Goal: Task Accomplishment & Management: Use online tool/utility

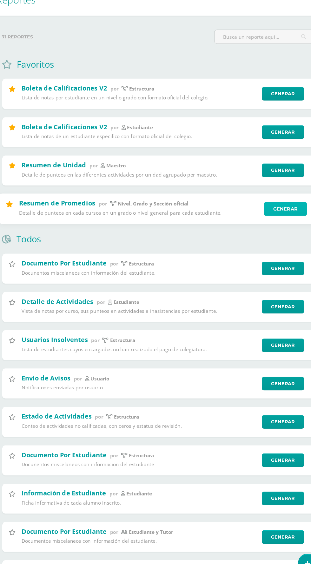
click at [271, 225] on link "Generar" at bounding box center [271, 224] width 39 height 13
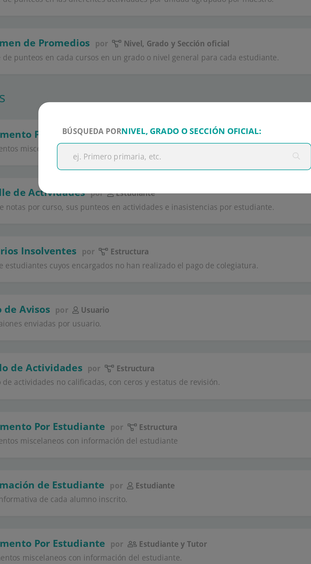
click at [189, 285] on input "text" at bounding box center [156, 287] width 152 height 16
click at [212, 435] on div "Búsqueda por nivel, grado o sección oficial: Cancelar Generar Descargar como HT…" at bounding box center [155, 282] width 311 height 564
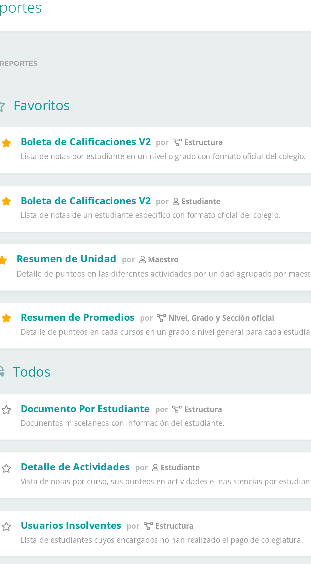
click at [139, 184] on div "Resumen de Unidad por maestro Detalle de punteos en las diferentes actividades …" at bounding box center [138, 189] width 220 height 18
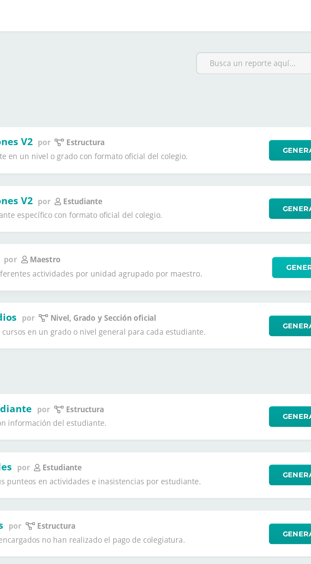
click at [265, 189] on link "Generar" at bounding box center [271, 189] width 39 height 13
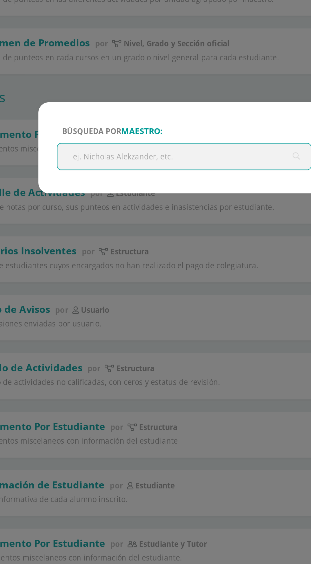
click at [145, 286] on input "text" at bounding box center [156, 287] width 152 height 16
click at [127, 284] on input "text" at bounding box center [156, 287] width 152 height 16
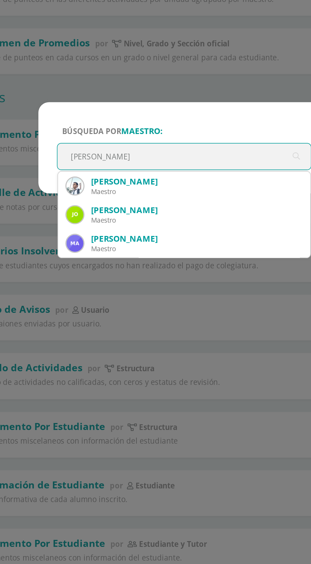
type input "Jose"
click at [112, 303] on div "José Alfaro" at bounding box center [163, 302] width 126 height 7
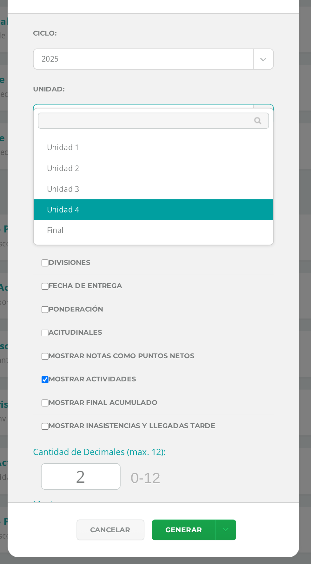
select select "Unidad 4"
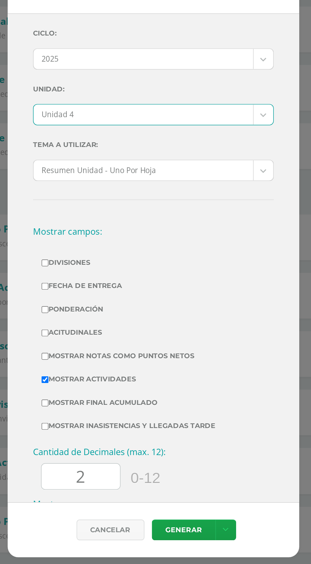
click at [78, 363] on div "Ciclo: 2025 2025 2024 2023 2022 2021 2020 2019 Unidad: Unidad 4 Unidad 1 Unidad…" at bounding box center [155, 291] width 175 height 293
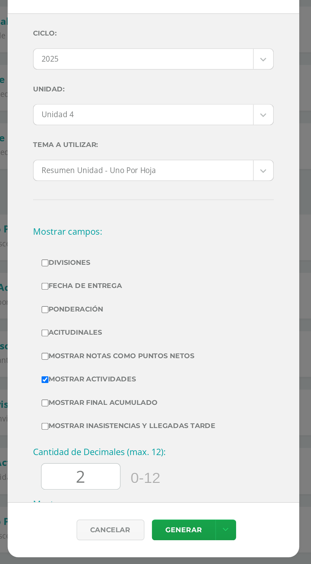
click at [90, 348] on input "Mostrar Notas Como Puntos Netos" at bounding box center [91, 350] width 4 height 4
checkbox input "true"
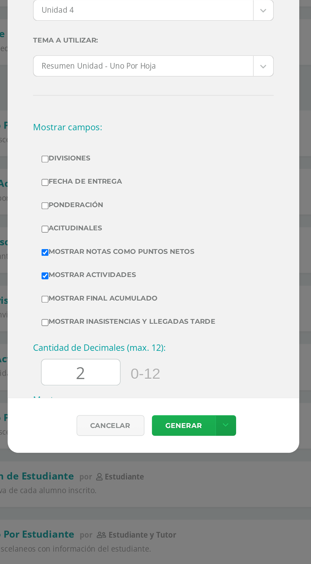
click at [173, 460] on link "Generar" at bounding box center [174, 453] width 38 height 12
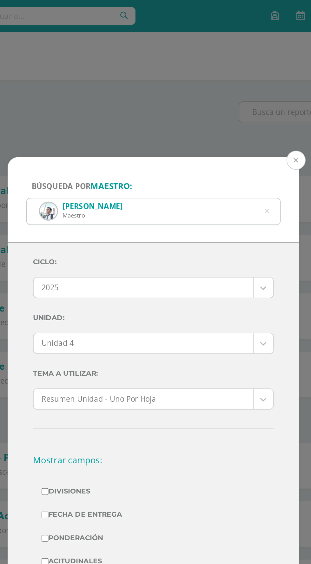
click at [241, 90] on button at bounding box center [240, 95] width 11 height 11
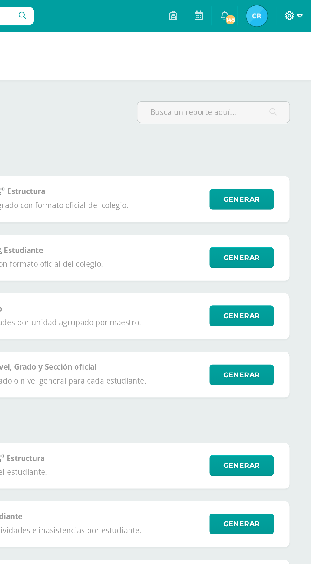
click at [303, 7] on icon at bounding box center [304, 10] width 3 height 6
click at [283, 46] on span "Cerrar sesión" at bounding box center [284, 43] width 29 height 6
